Goal: Find specific page/section: Find specific page/section

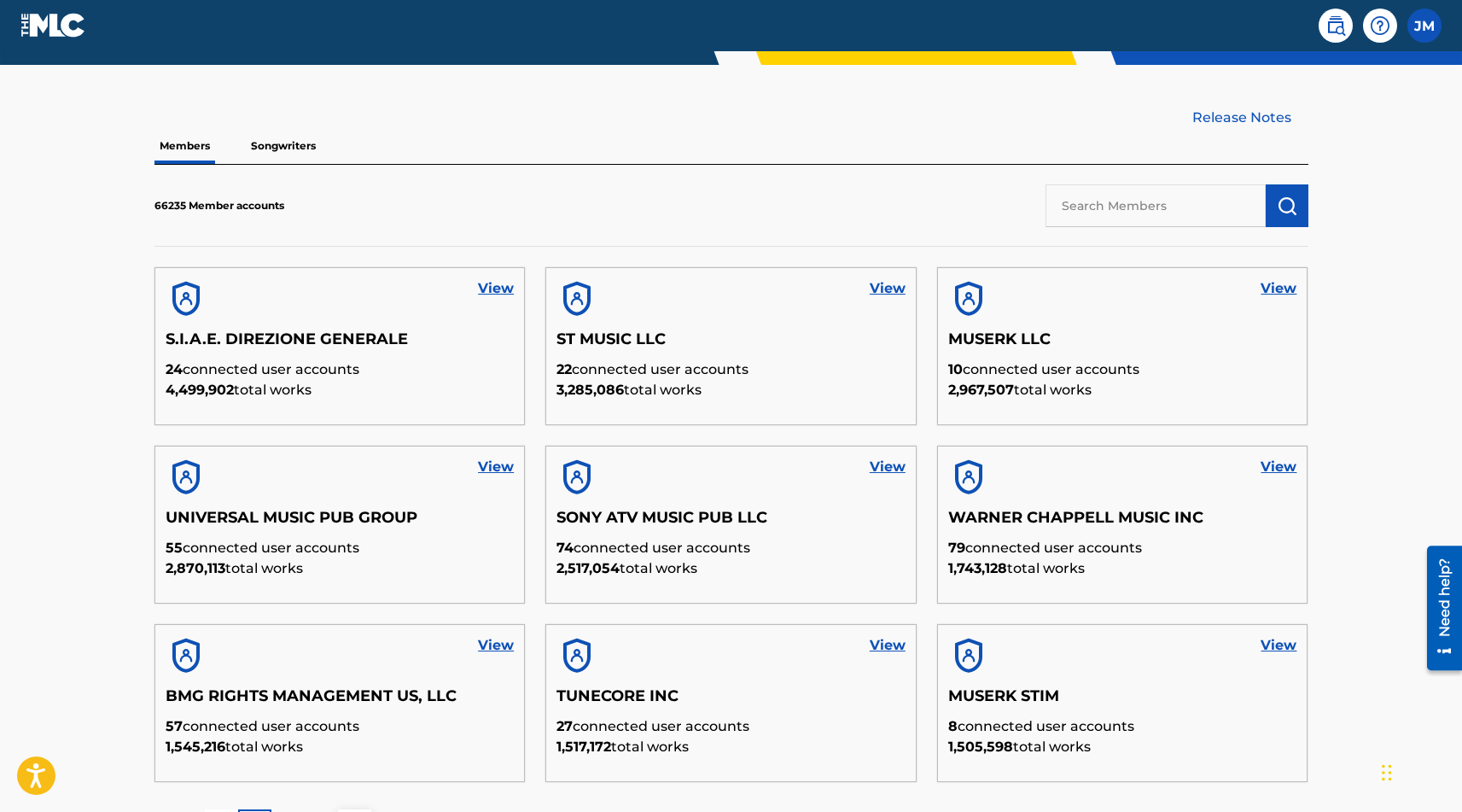
scroll to position [507, 0]
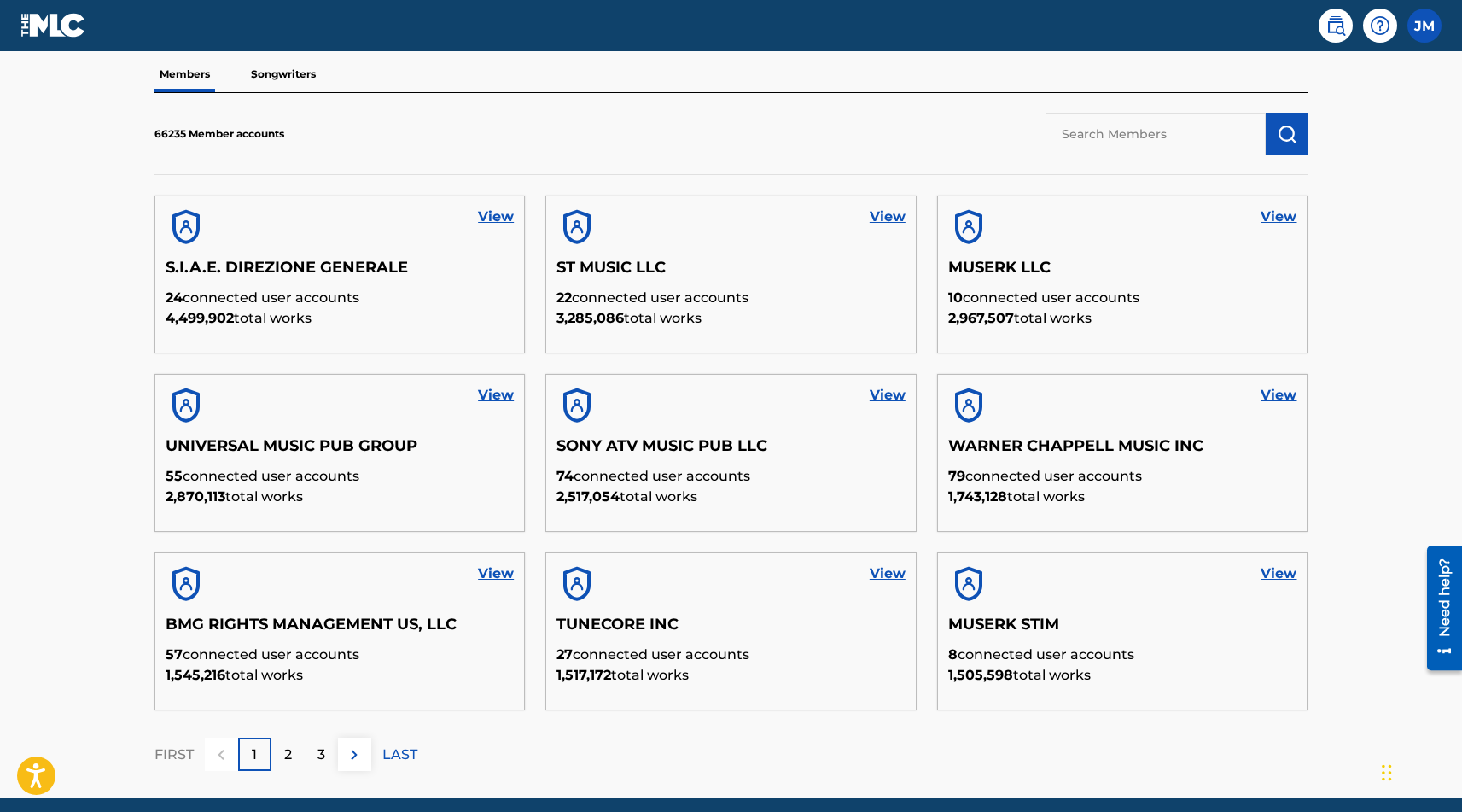
click at [1078, 122] on input "text" at bounding box center [1156, 134] width 220 height 43
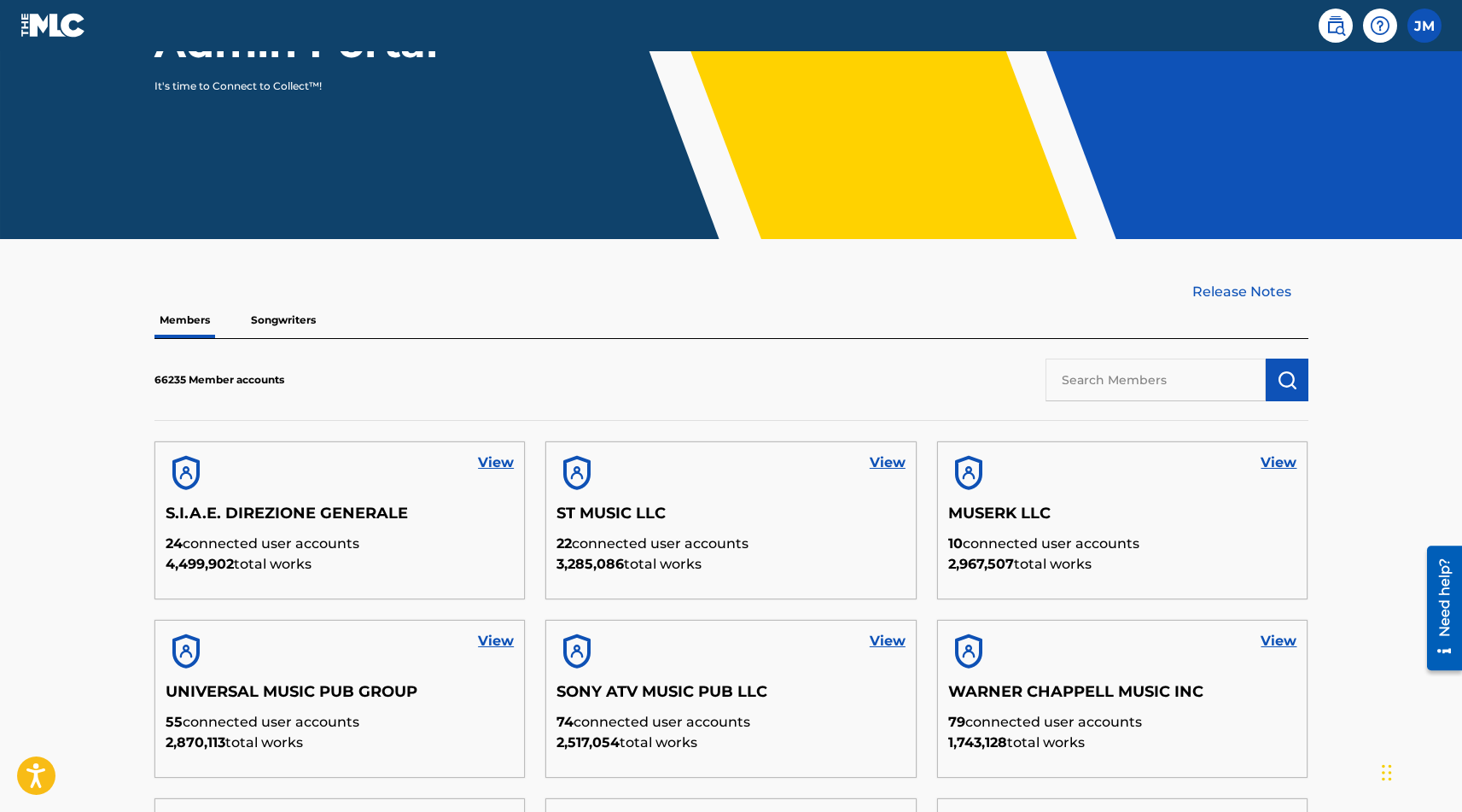
scroll to position [207, 0]
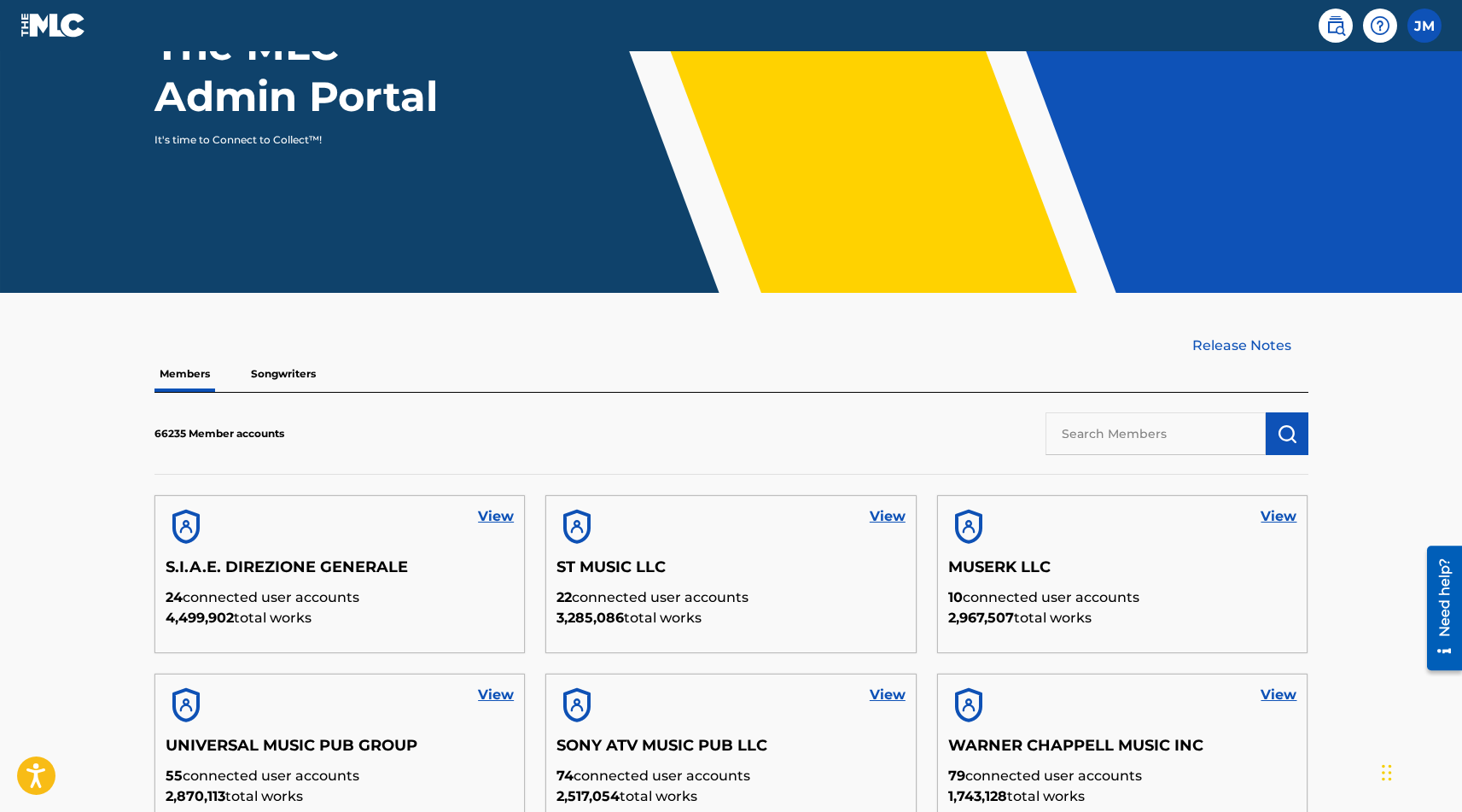
click at [1287, 532] on div "View" at bounding box center [1122, 527] width 369 height 61
click at [1272, 520] on link "View" at bounding box center [1279, 516] width 36 height 21
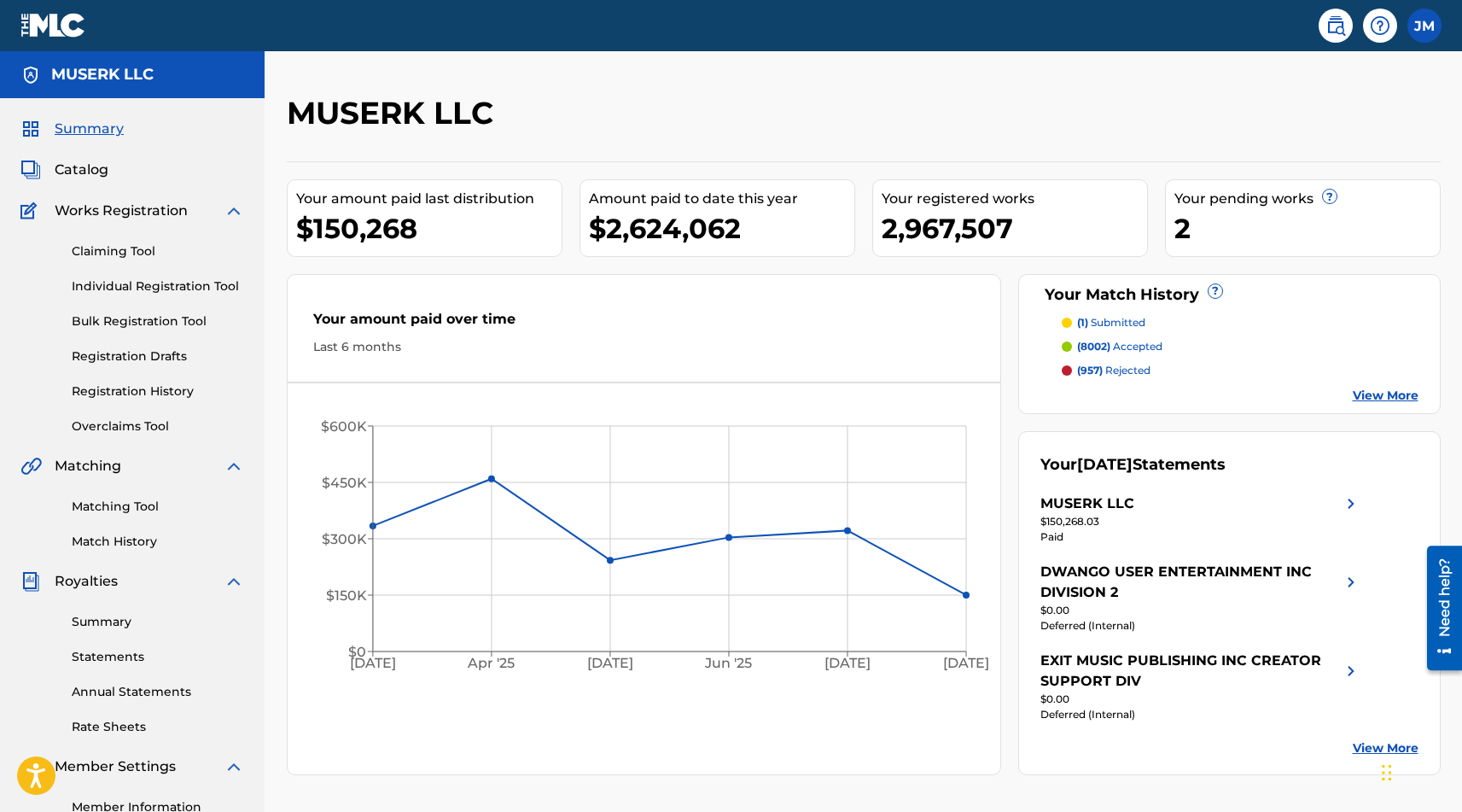
click at [85, 176] on span "Catalog" at bounding box center [81, 169] width 53 height 21
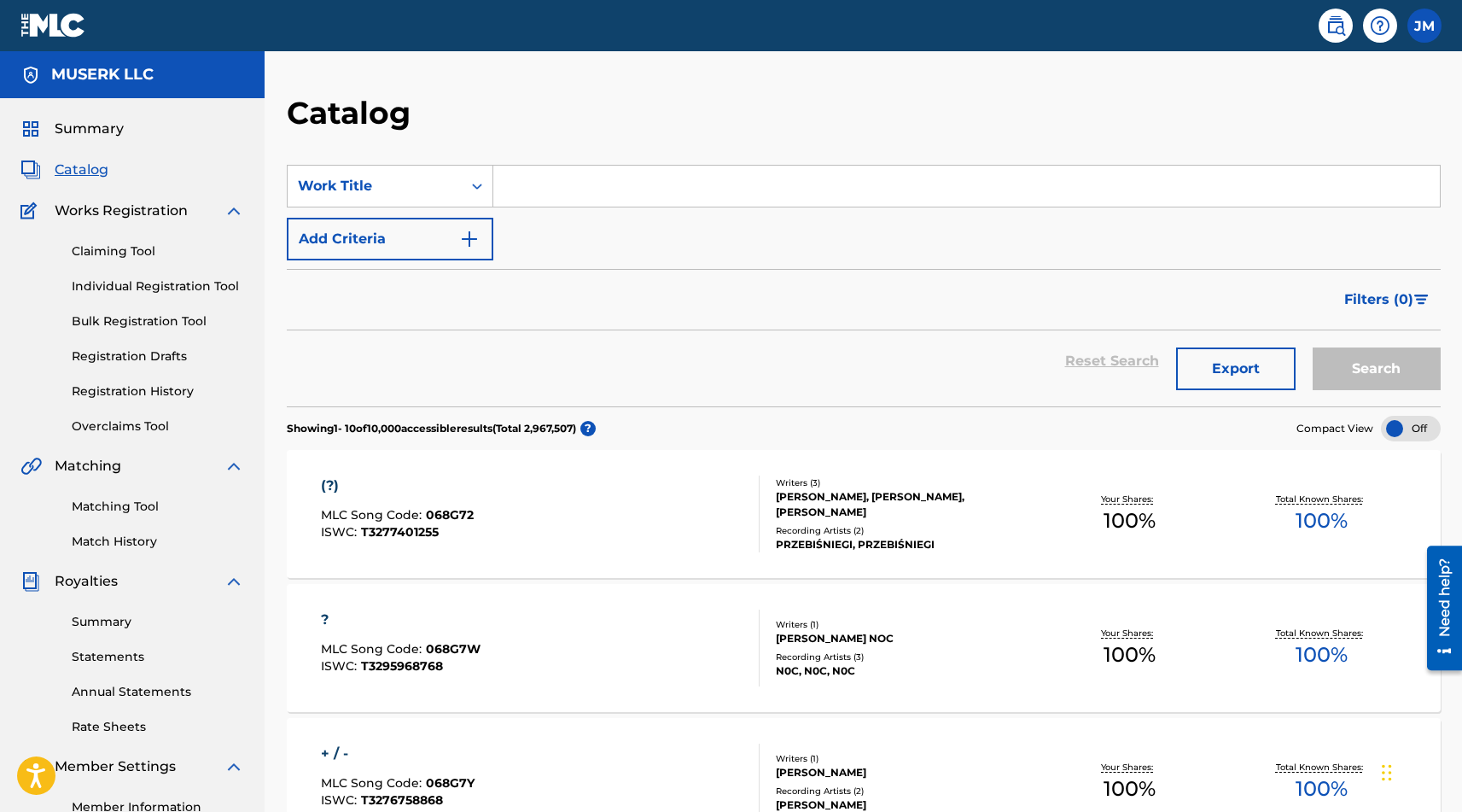
click at [528, 460] on div "(?) MLC Song Code : 068G72 ISWC : T3277401255 Writers ( 3 ) [PERSON_NAME], [PER…" at bounding box center [864, 513] width 1154 height 128
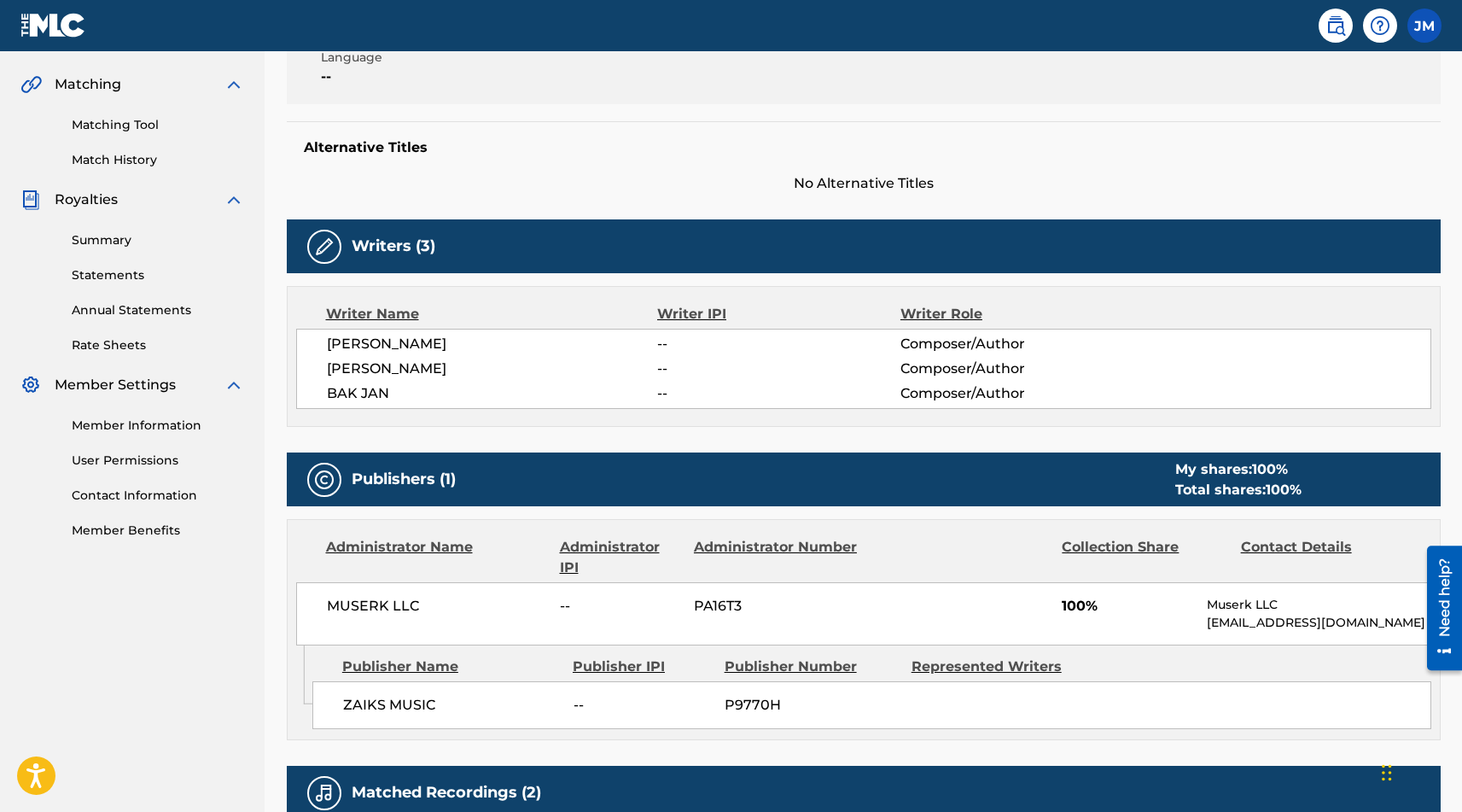
scroll to position [360, 0]
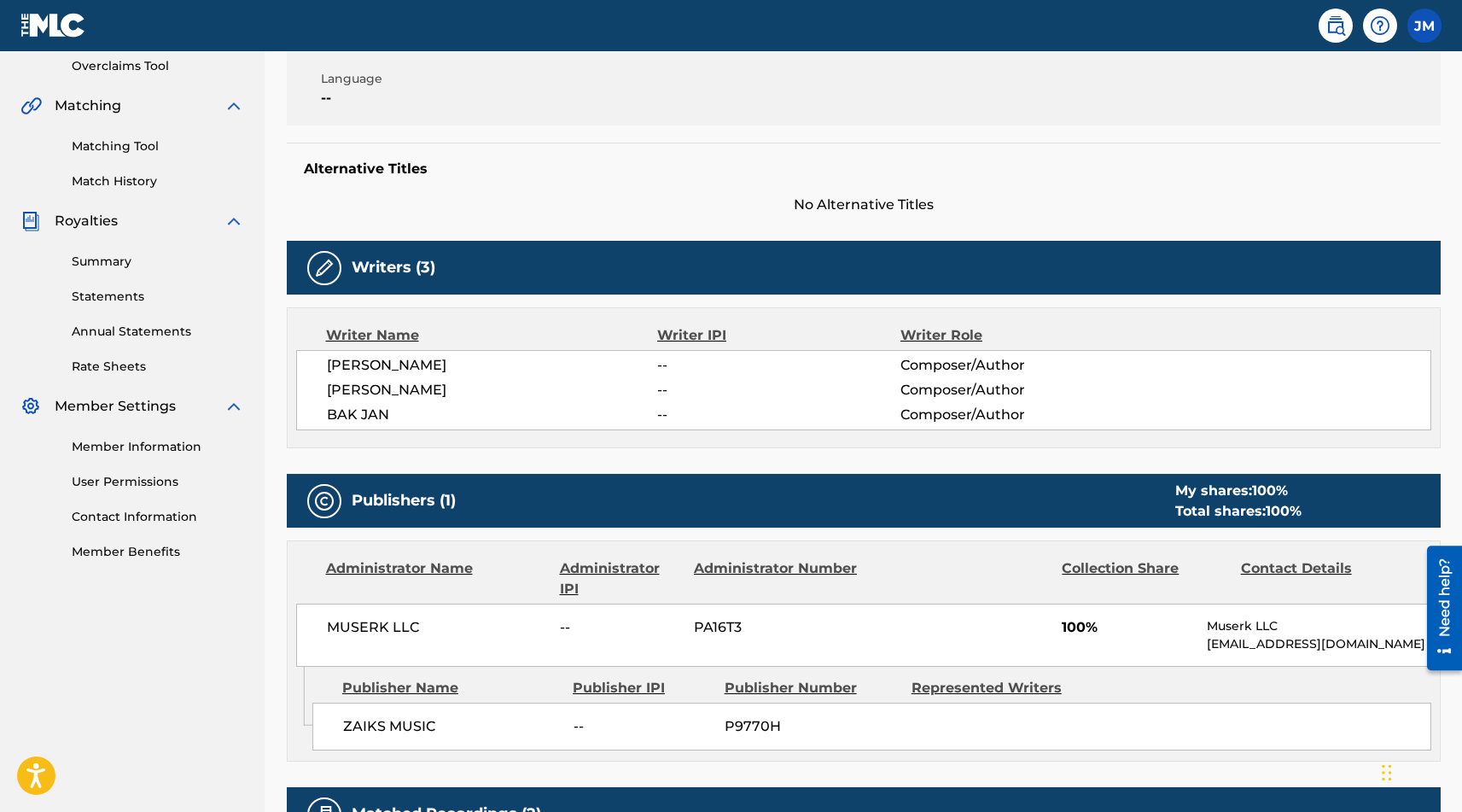
click at [405, 726] on span "ZAIKS MUSIC" at bounding box center [452, 726] width 218 height 21
click at [405, 725] on span "ZAIKS MUSIC" at bounding box center [452, 726] width 218 height 21
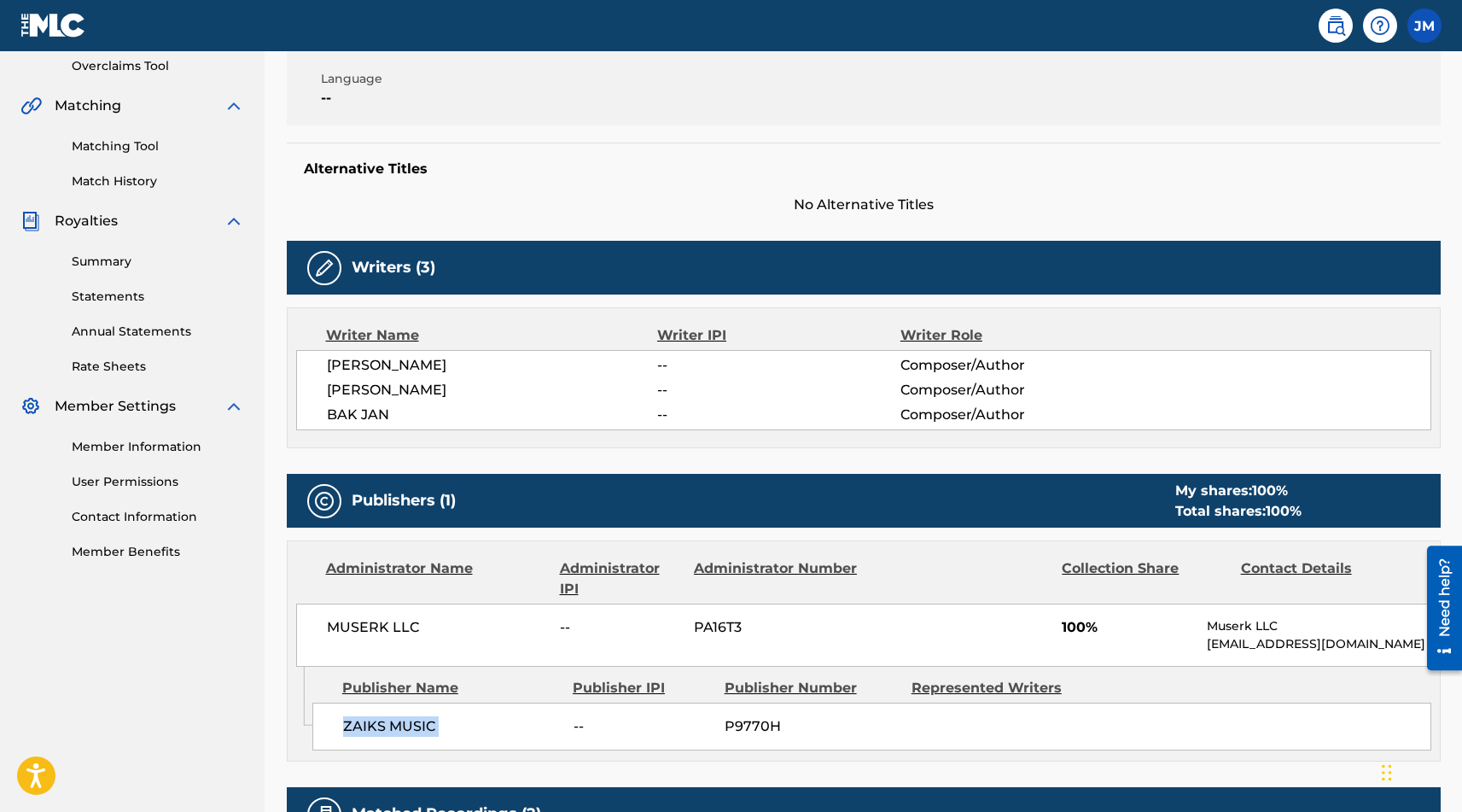
scroll to position [0, 0]
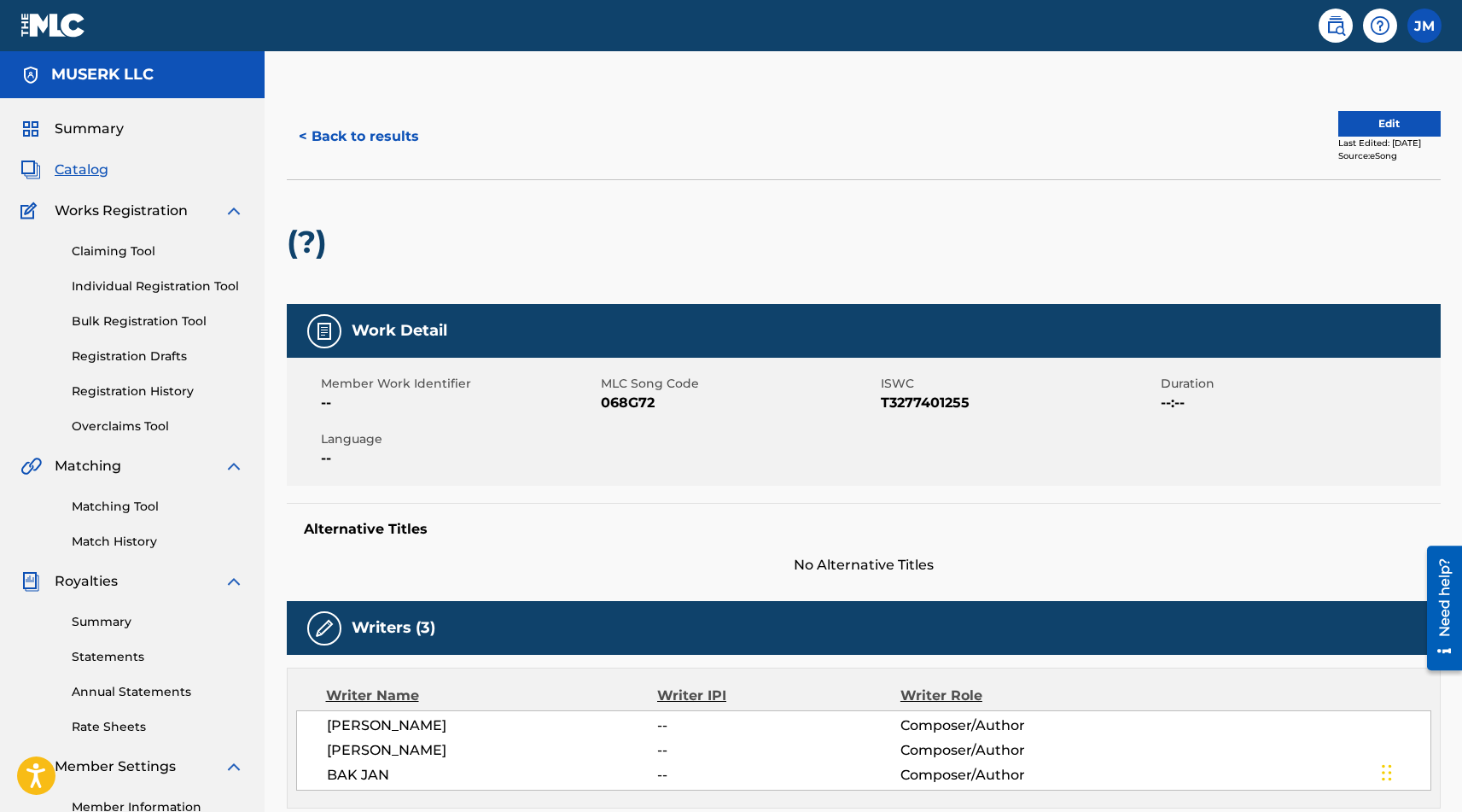
click at [64, 26] on img at bounding box center [53, 25] width 65 height 25
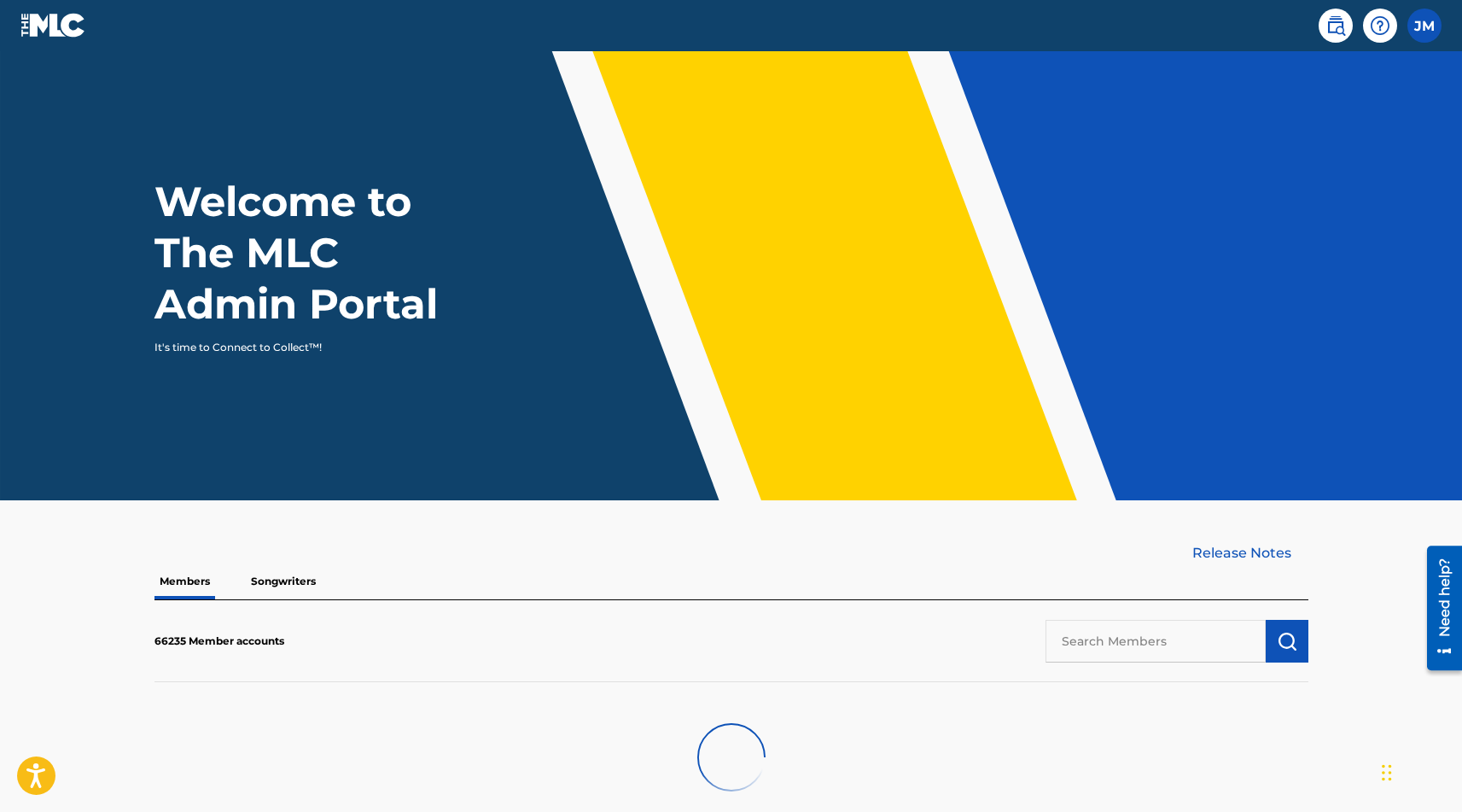
click at [1190, 650] on input "text" at bounding box center [1156, 641] width 220 height 43
paste input "ZAIKS MUSIC"
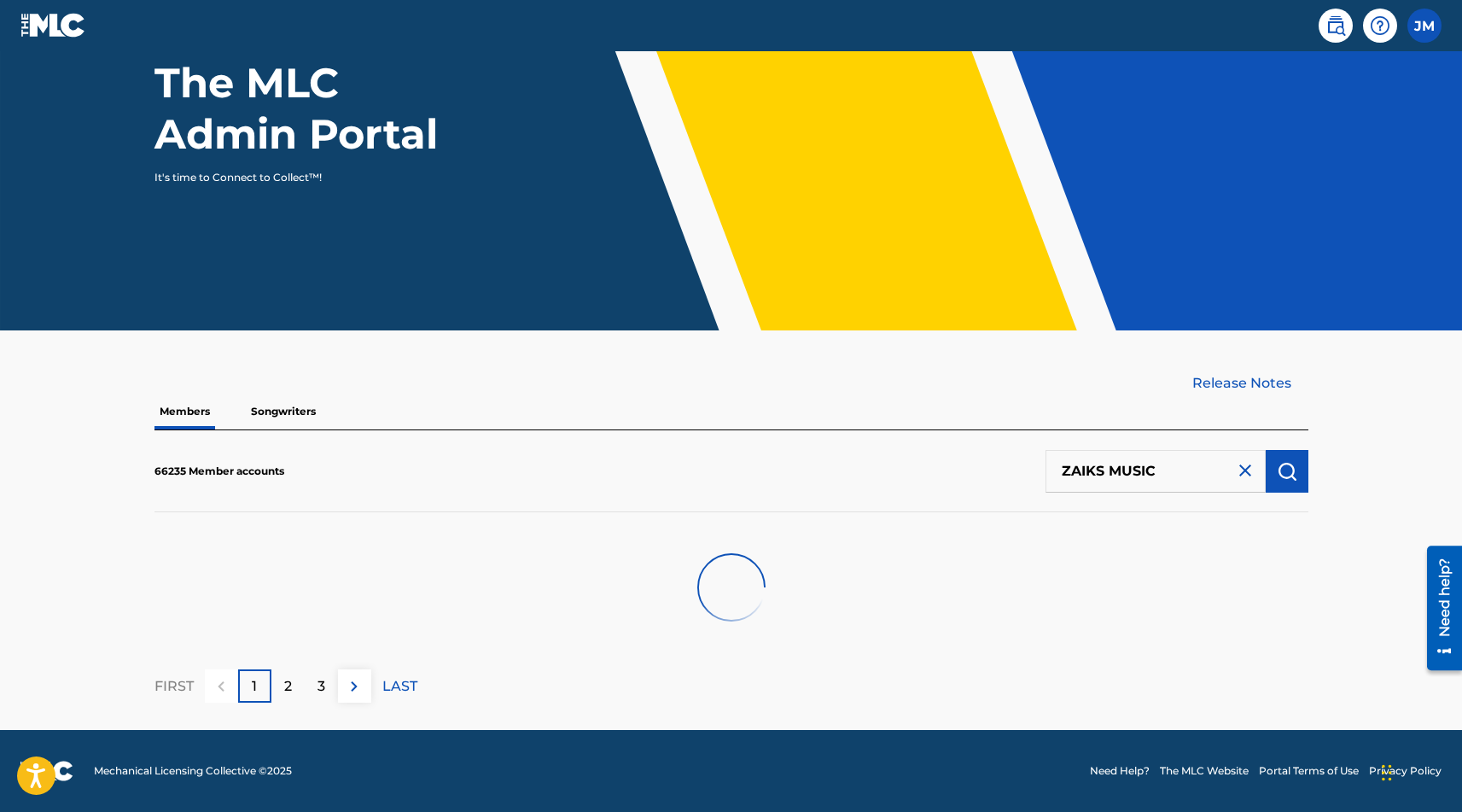
scroll to position [163, 0]
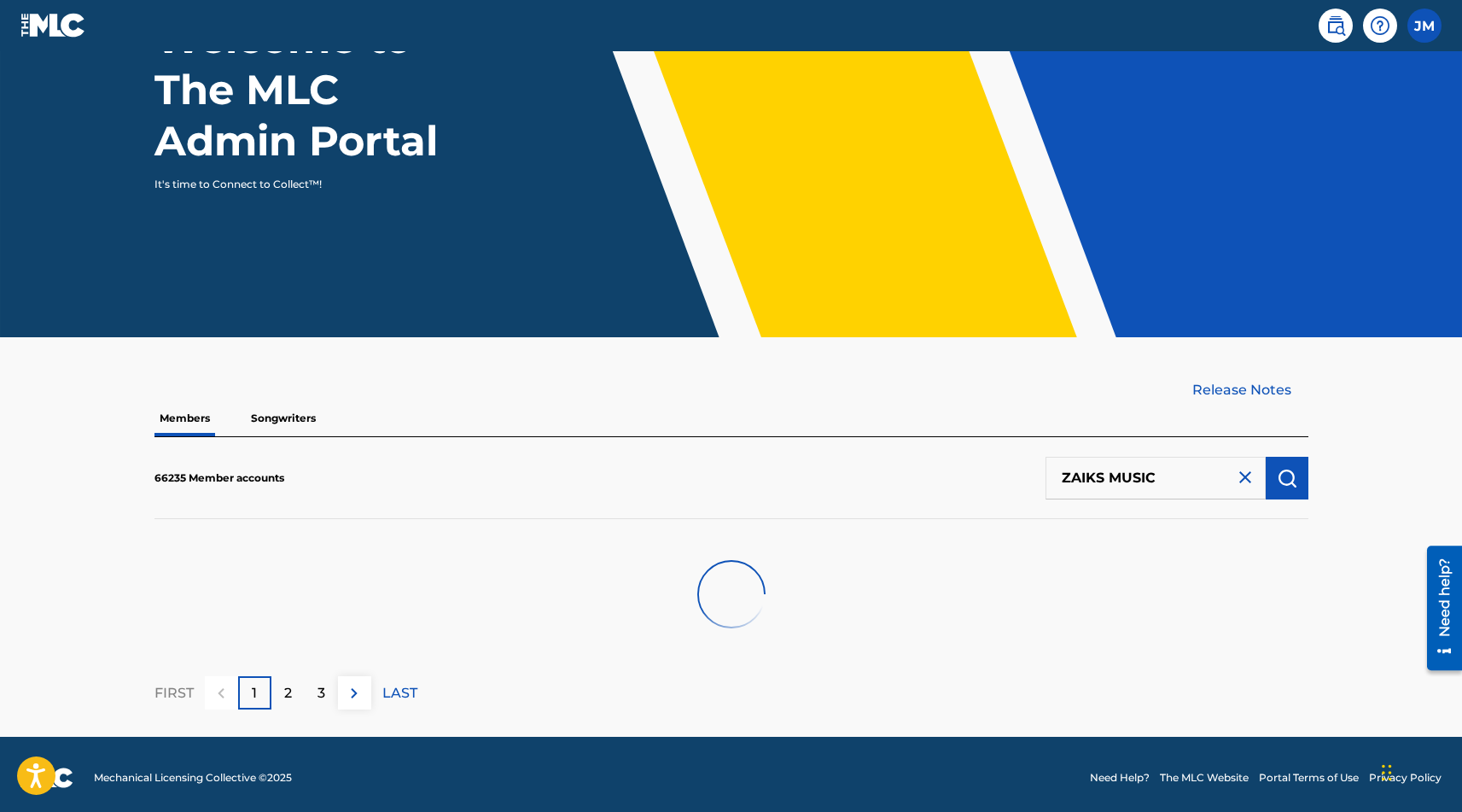
click at [1176, 468] on input "ZAIKS MUSIC" at bounding box center [1156, 477] width 220 height 43
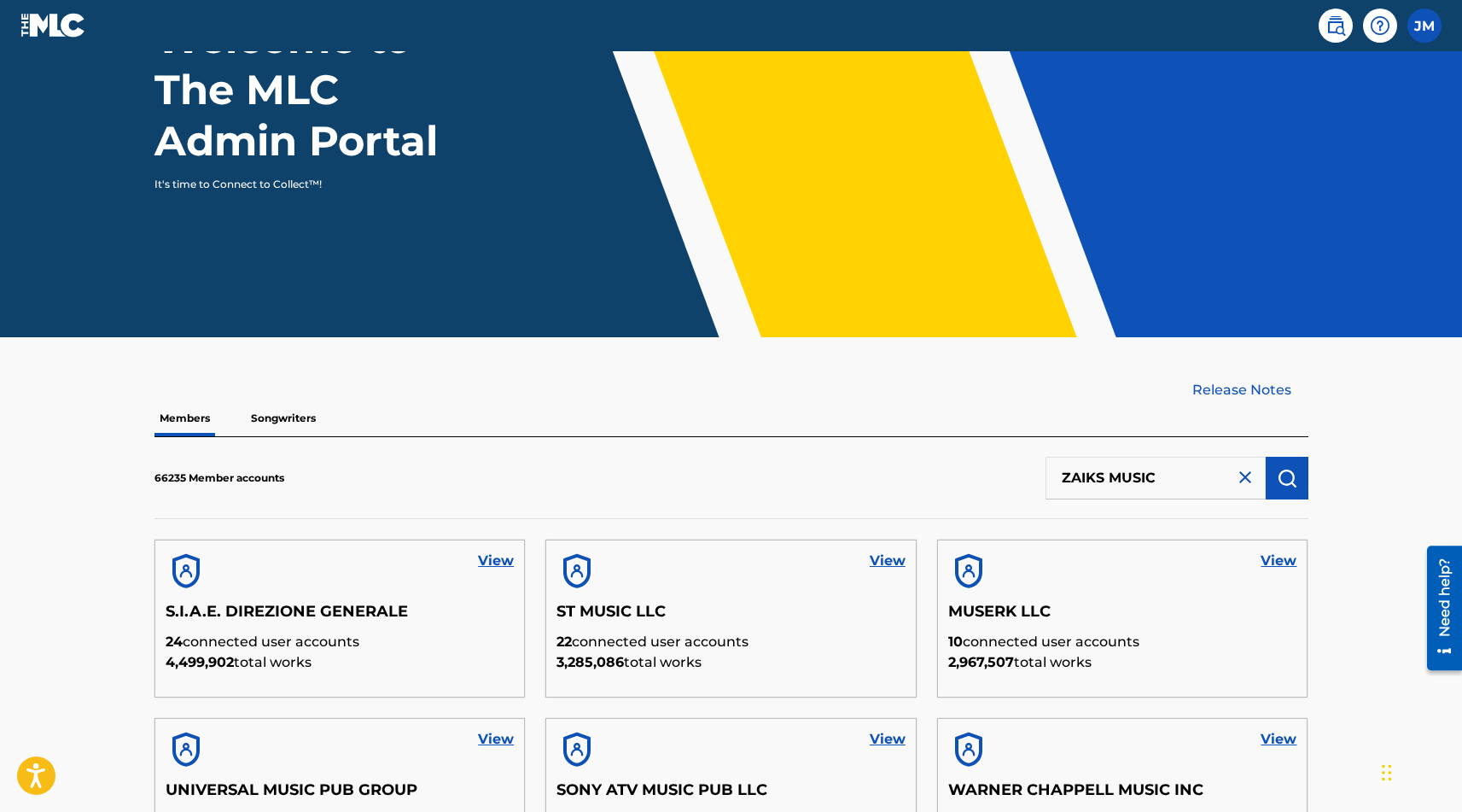
type input "ZAIKS MUSIC"
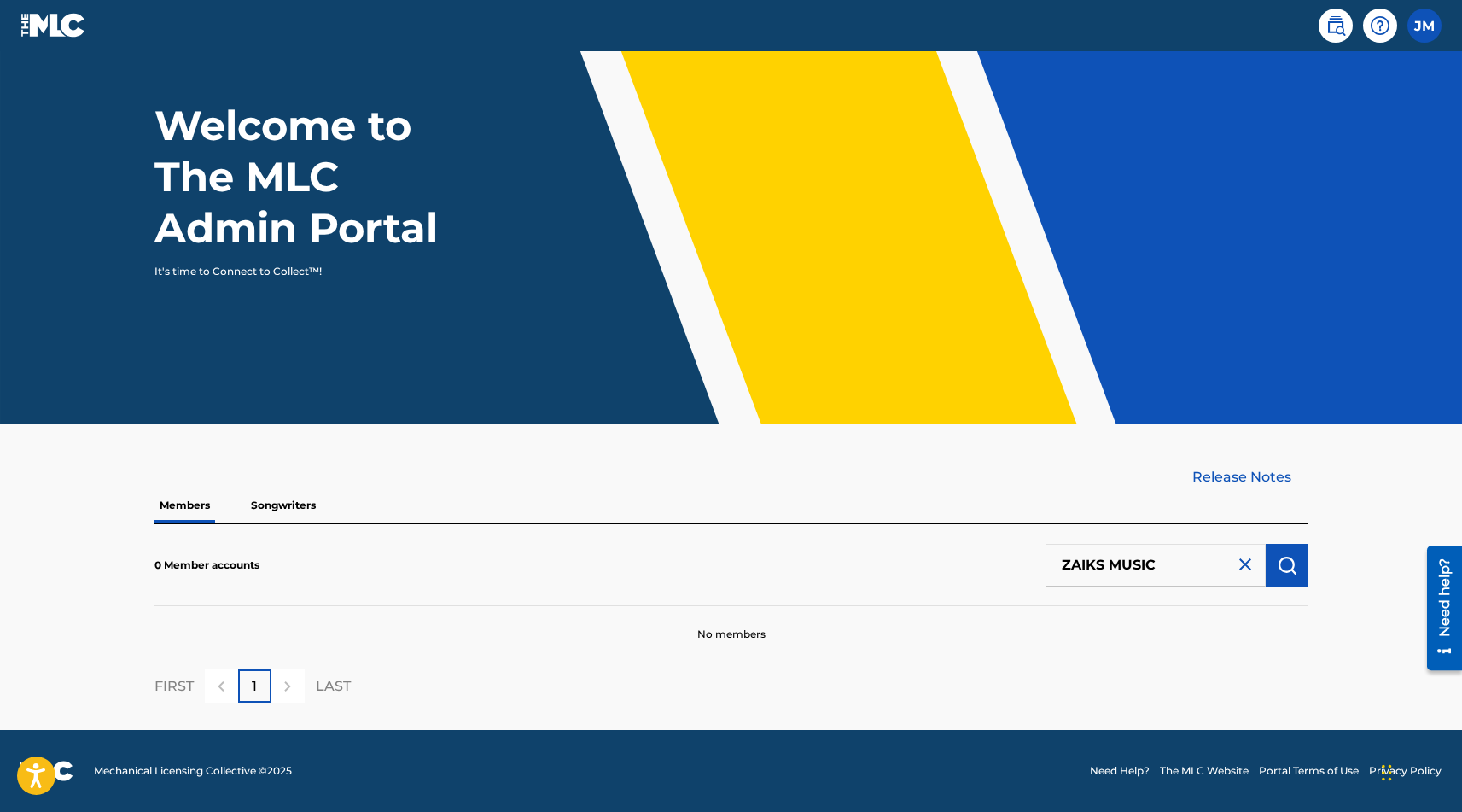
scroll to position [76, 0]
click at [977, 591] on div "0 Member accounts ZAIKS MUSIC" at bounding box center [731, 564] width 1154 height 82
